Goal: Task Accomplishment & Management: Complete application form

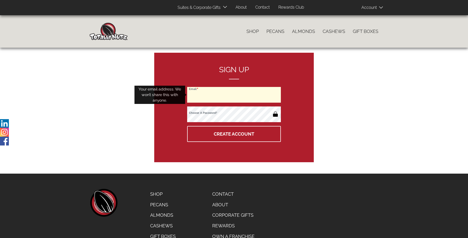
click at [234, 95] on input "Email" at bounding box center [234, 95] width 94 height 16
type input "[EMAIL_ADDRESS][DOMAIN_NAME]"
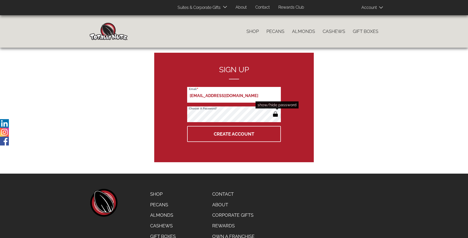
click at [275, 114] on button "button" at bounding box center [275, 114] width 8 height 8
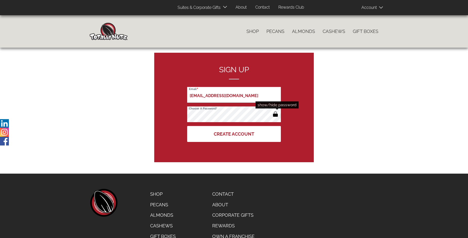
click at [234, 134] on button "Create Account" at bounding box center [234, 134] width 94 height 16
